Goal: Task Accomplishment & Management: Complete application form

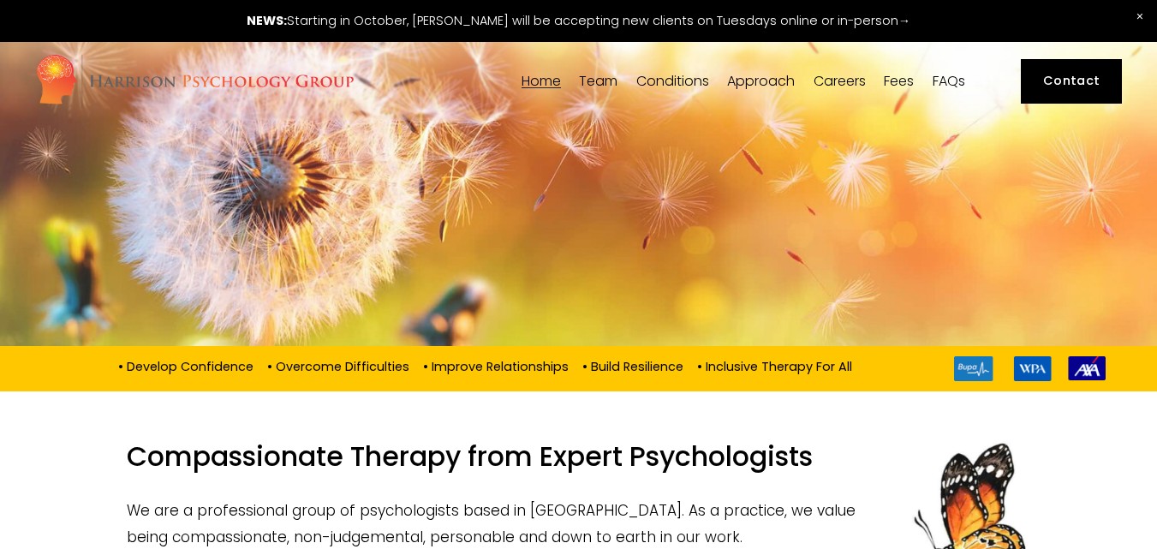
click at [1067, 79] on link "Contact" at bounding box center [1072, 81] width 102 height 45
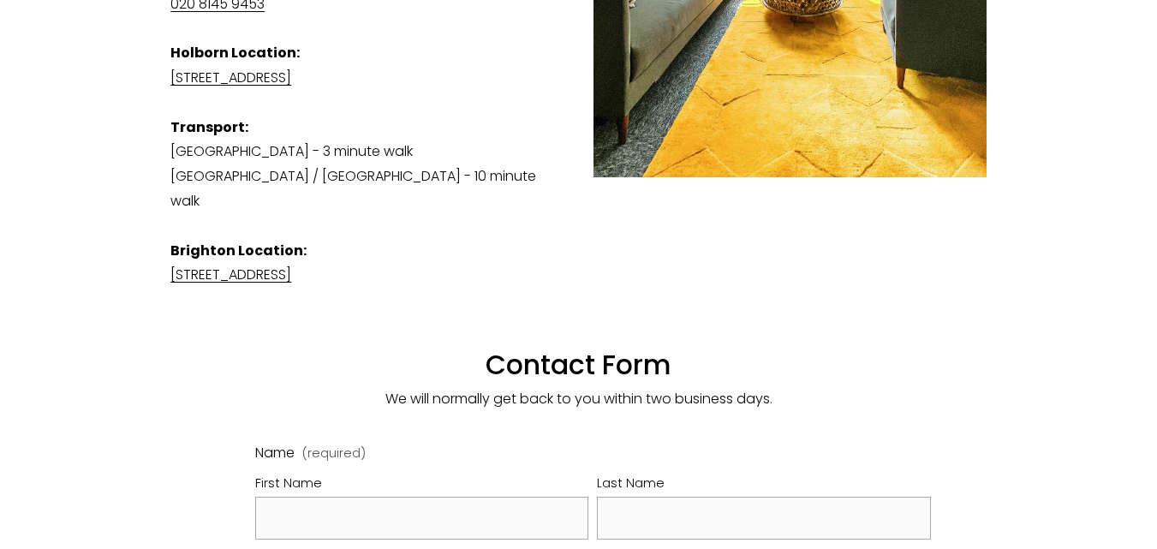
scroll to position [867, 0]
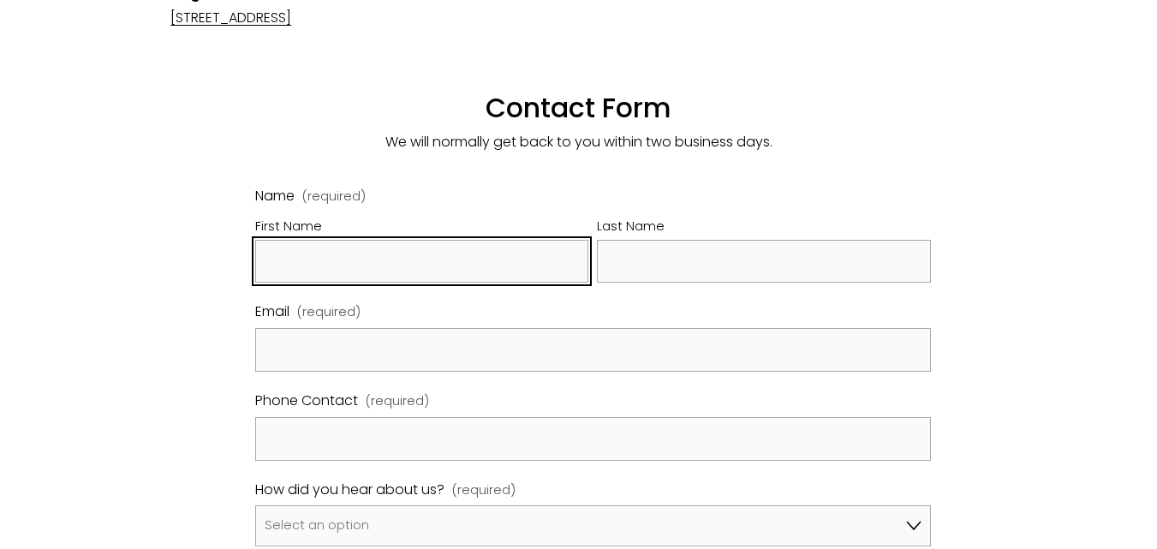
drag, startPoint x: 334, startPoint y: 233, endPoint x: 353, endPoint y: 243, distance: 21.5
click at [334, 240] on input "First Name" at bounding box center [422, 262] width 334 height 44
type input "[PERSON_NAME]"
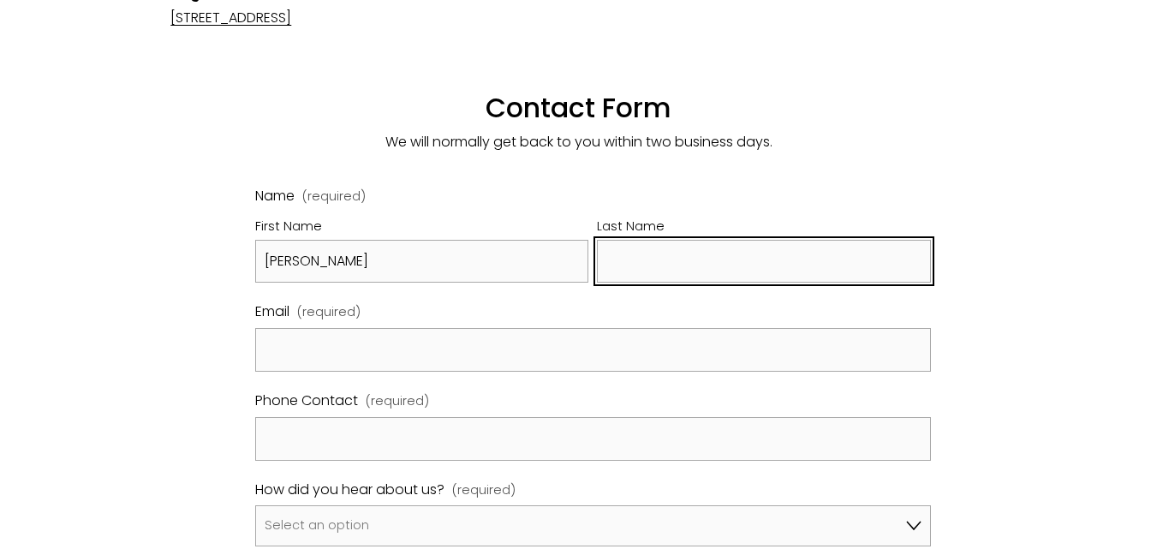
type input "[PERSON_NAME]"
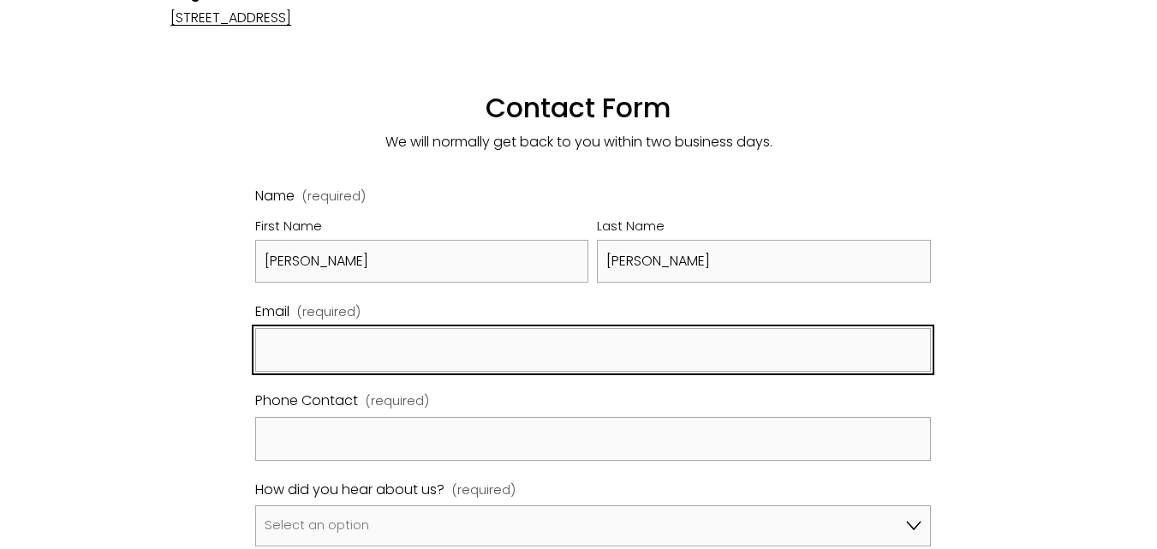
type input "[EMAIL_ADDRESS][DOMAIN_NAME]"
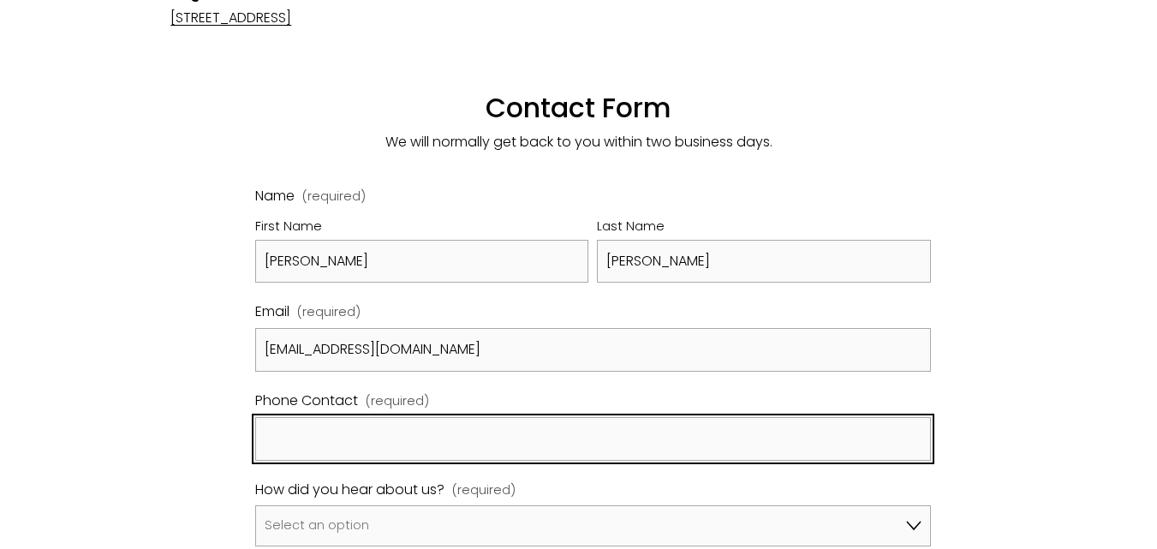
type input "06291352684"
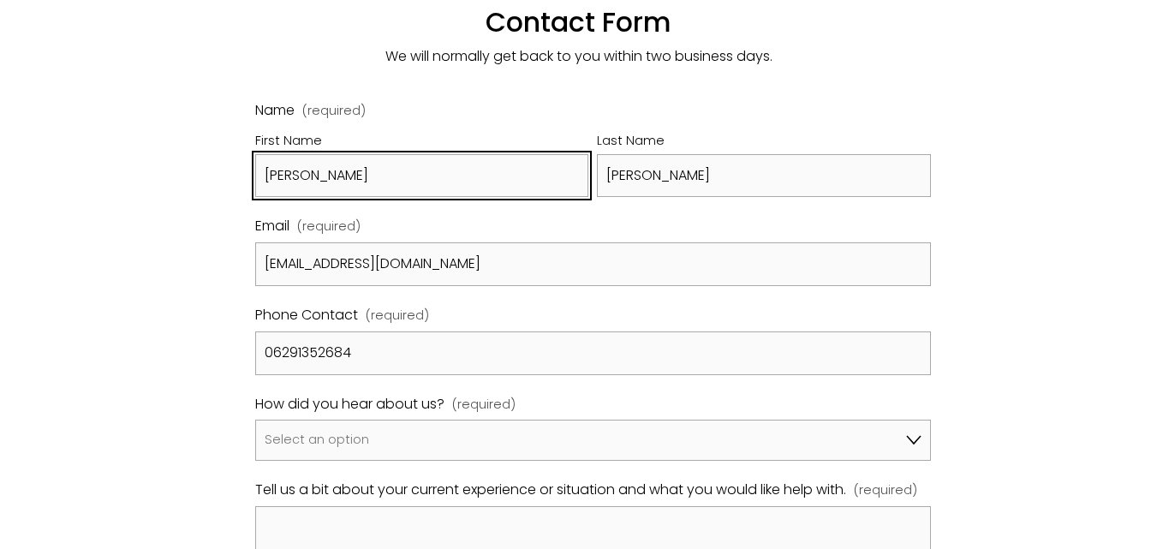
scroll to position [1124, 0]
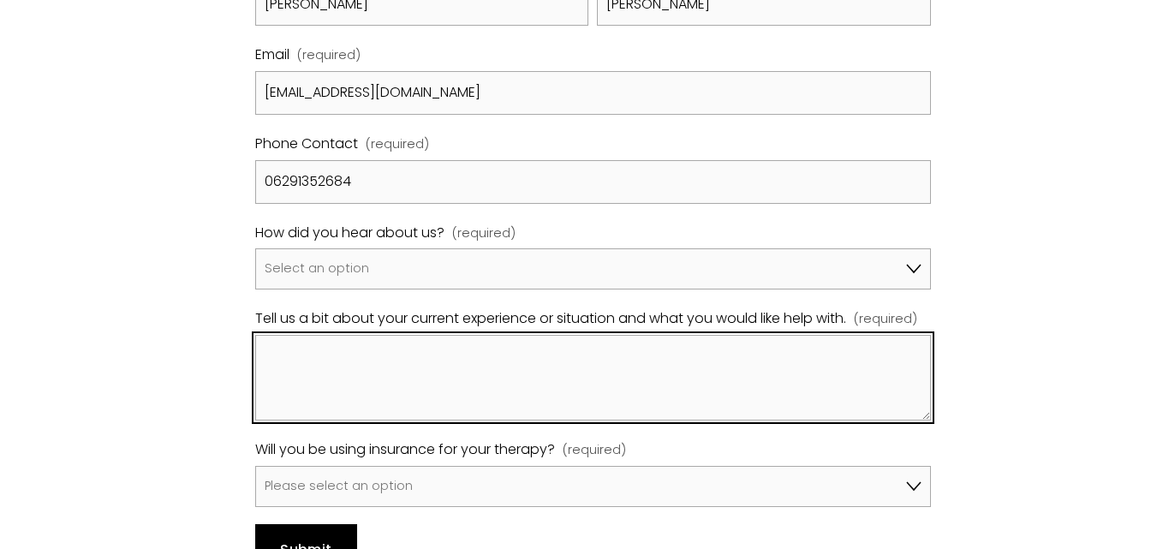
click at [382, 339] on textarea "Tell us a bit about your current experience or situation and what you would lik…" at bounding box center [593, 378] width 676 height 86
paste textarea "Hi there, I hope you are doing well. I was going through your website & I perso…"
type textarea "Hi there, I hope you are doing well. I was going through your website & I perso…"
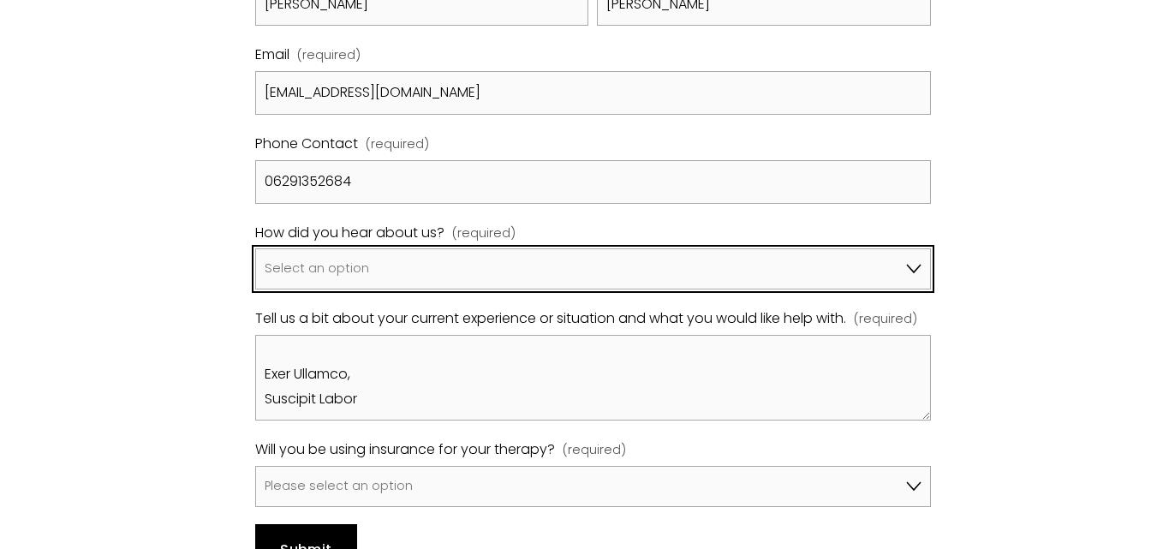
click at [392, 248] on select "Select an option Google A friend/family member told me about you I've been refe…" at bounding box center [593, 268] width 676 height 41
select select "Google"
click at [255, 248] on select "Select an option Google A friend/family member told me about you I've been refe…" at bounding box center [593, 268] width 676 height 41
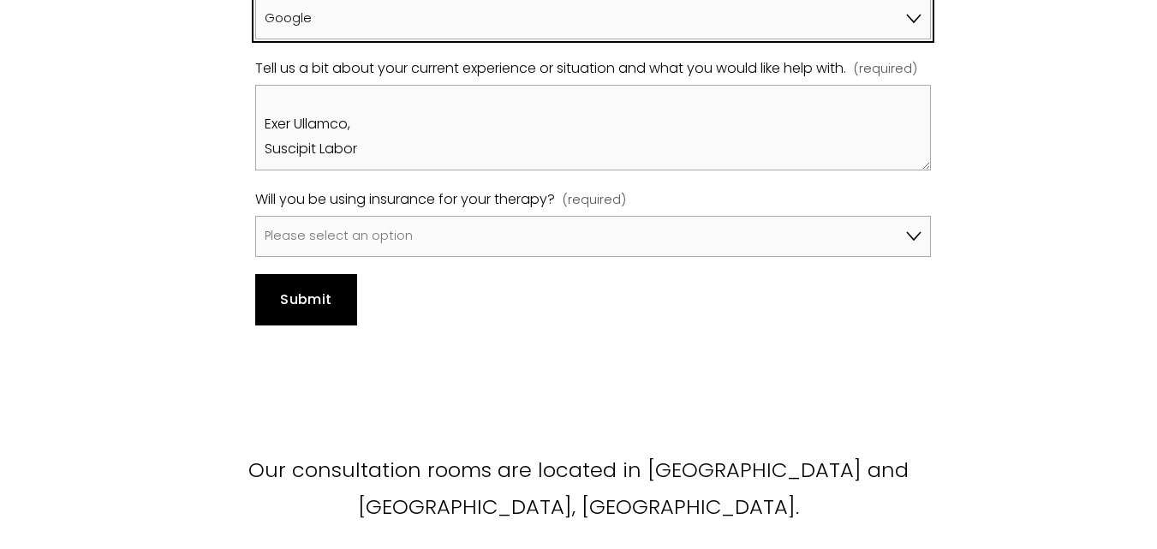
scroll to position [1381, 0]
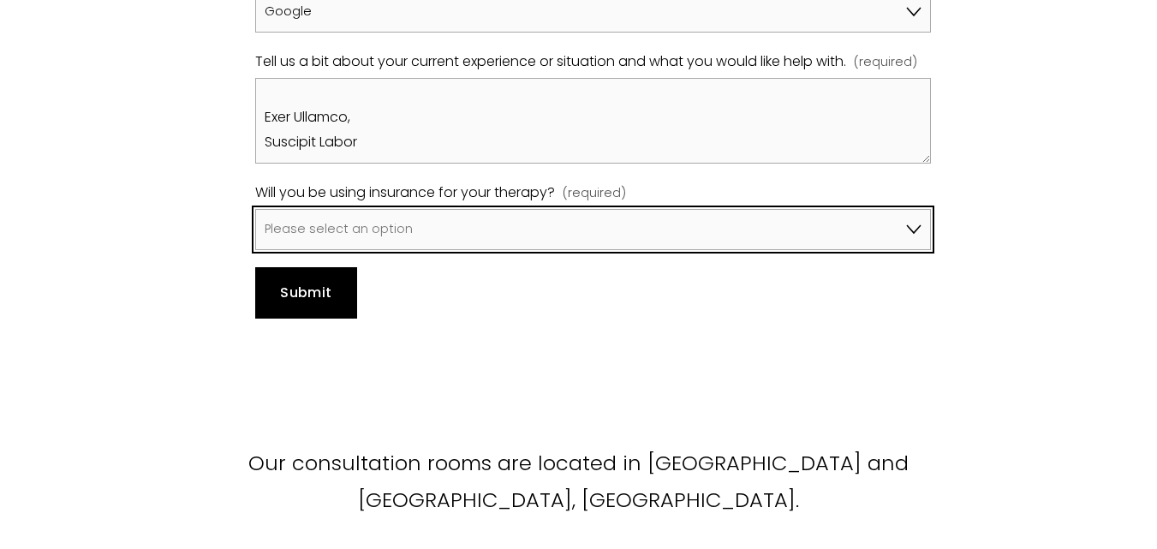
click at [341, 209] on select "Please select an option No, I won't be using insurance Yes, I will be using Avi…" at bounding box center [593, 229] width 676 height 41
select select "Yes, I will be using Aviva"
click at [255, 209] on select "Please select an option No, I won't be using insurance Yes, I will be using Avi…" at bounding box center [593, 229] width 676 height 41
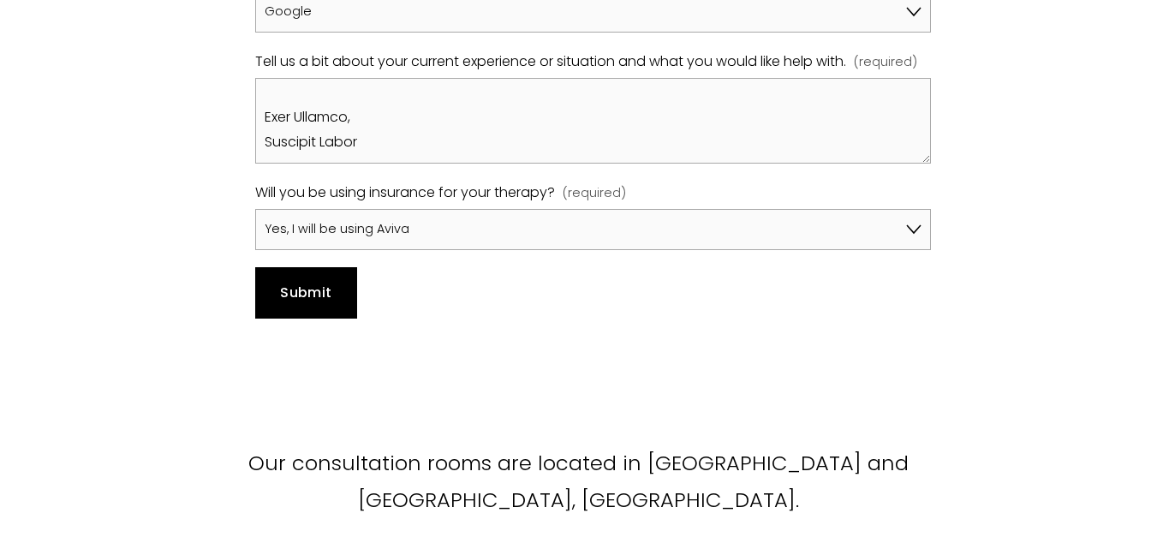
click at [301, 283] on span "Submit" at bounding box center [305, 293] width 51 height 20
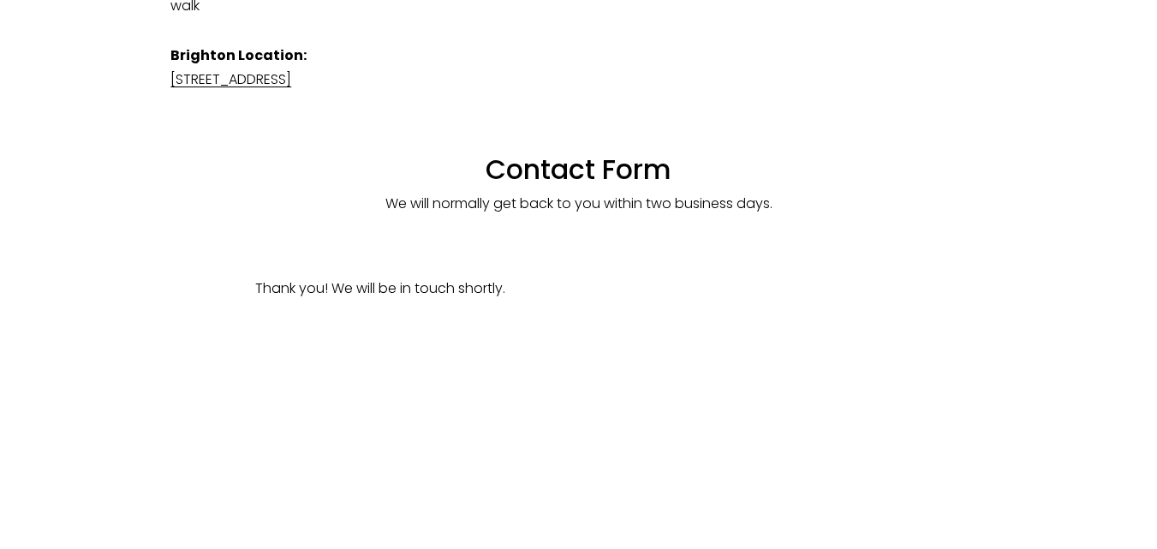
scroll to position [804, 0]
